Goal: Task Accomplishment & Management: Use online tool/utility

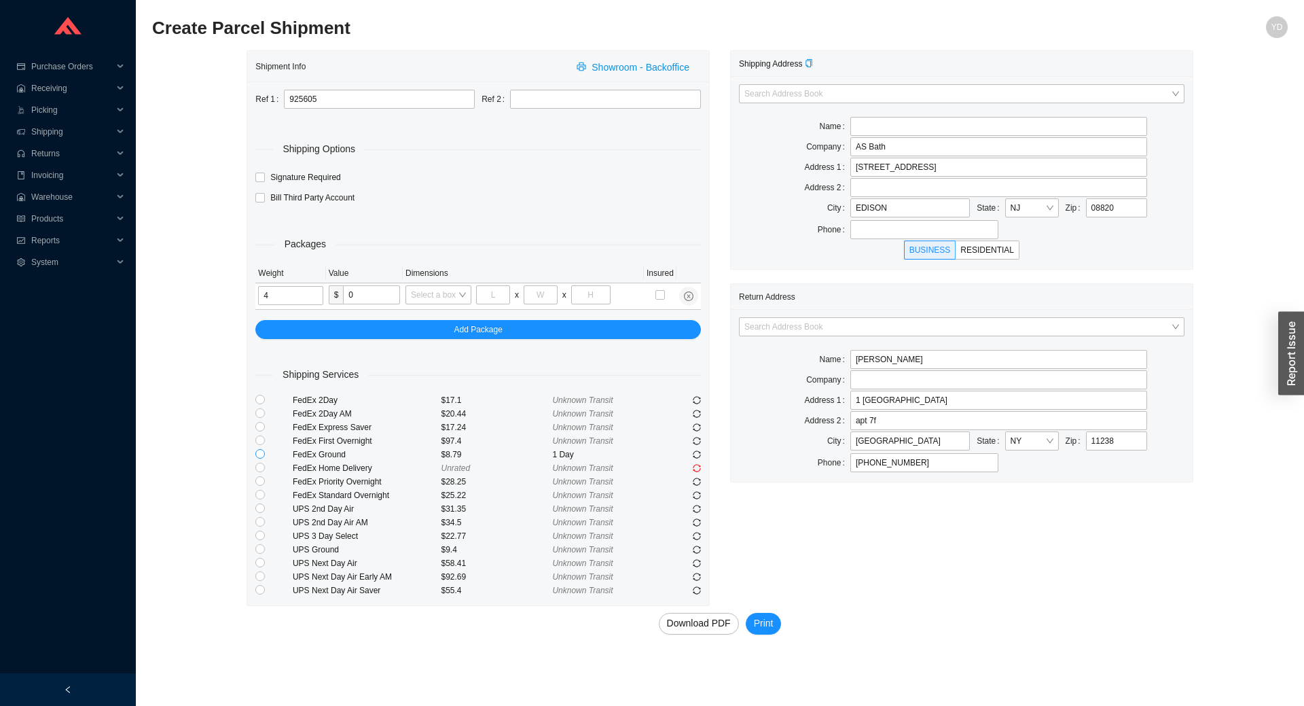
type input "4"
click at [262, 457] on input "radio" at bounding box center [260, 454] width 10 height 10
radio input "true"
click at [705, 626] on span "Download PDF" at bounding box center [699, 623] width 64 height 16
